Goal: Find specific page/section: Find specific page/section

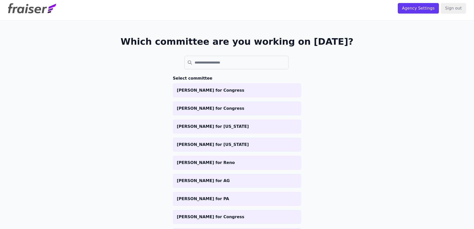
scroll to position [112, 0]
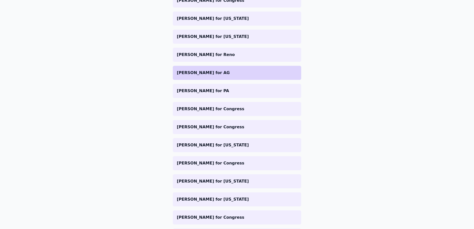
click at [215, 74] on p "[PERSON_NAME] for AG" at bounding box center [237, 73] width 120 height 6
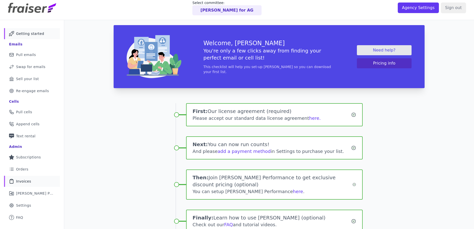
scroll to position [40, 0]
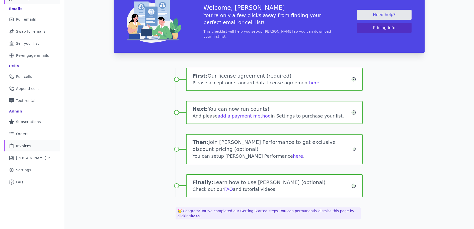
click at [32, 142] on link "Clipboard Icon Outline of a clipboard Invoices" at bounding box center [32, 145] width 56 height 11
